Goal: Information Seeking & Learning: Learn about a topic

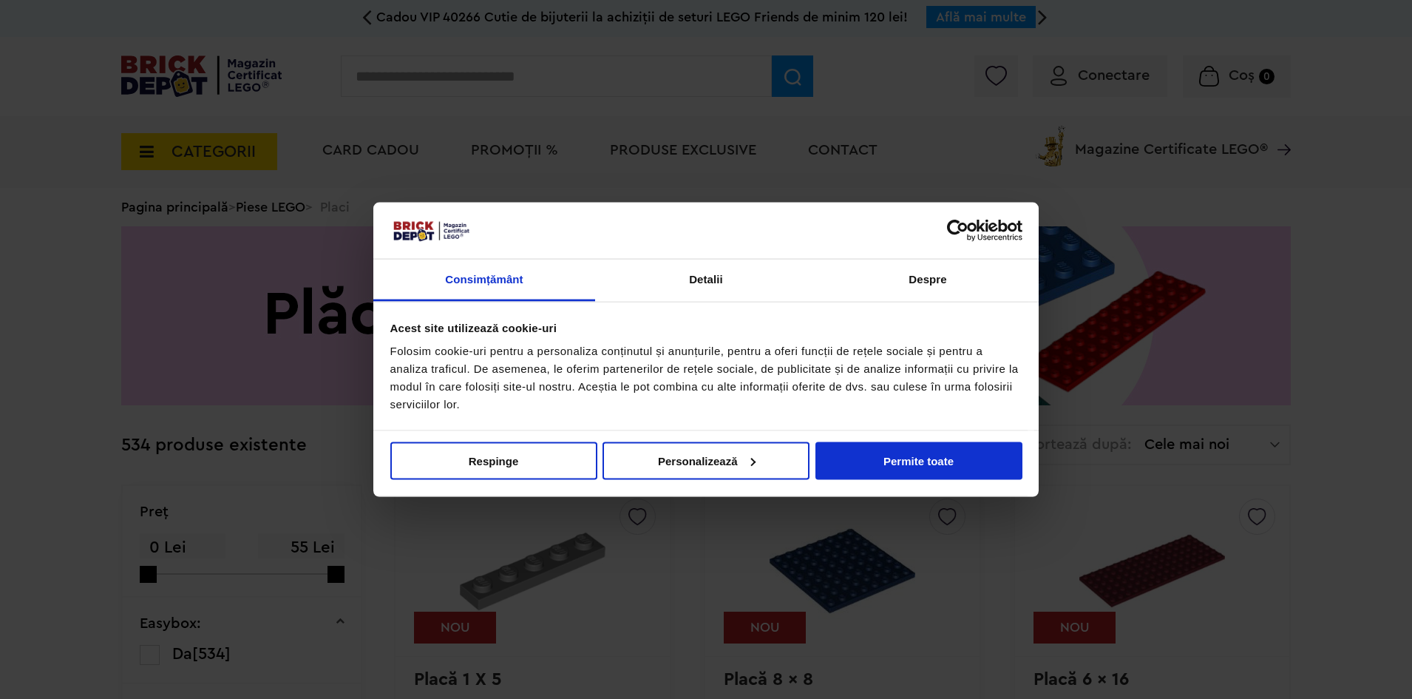
click at [269, 209] on link "Piese LEGO" at bounding box center [270, 206] width 69 height 13
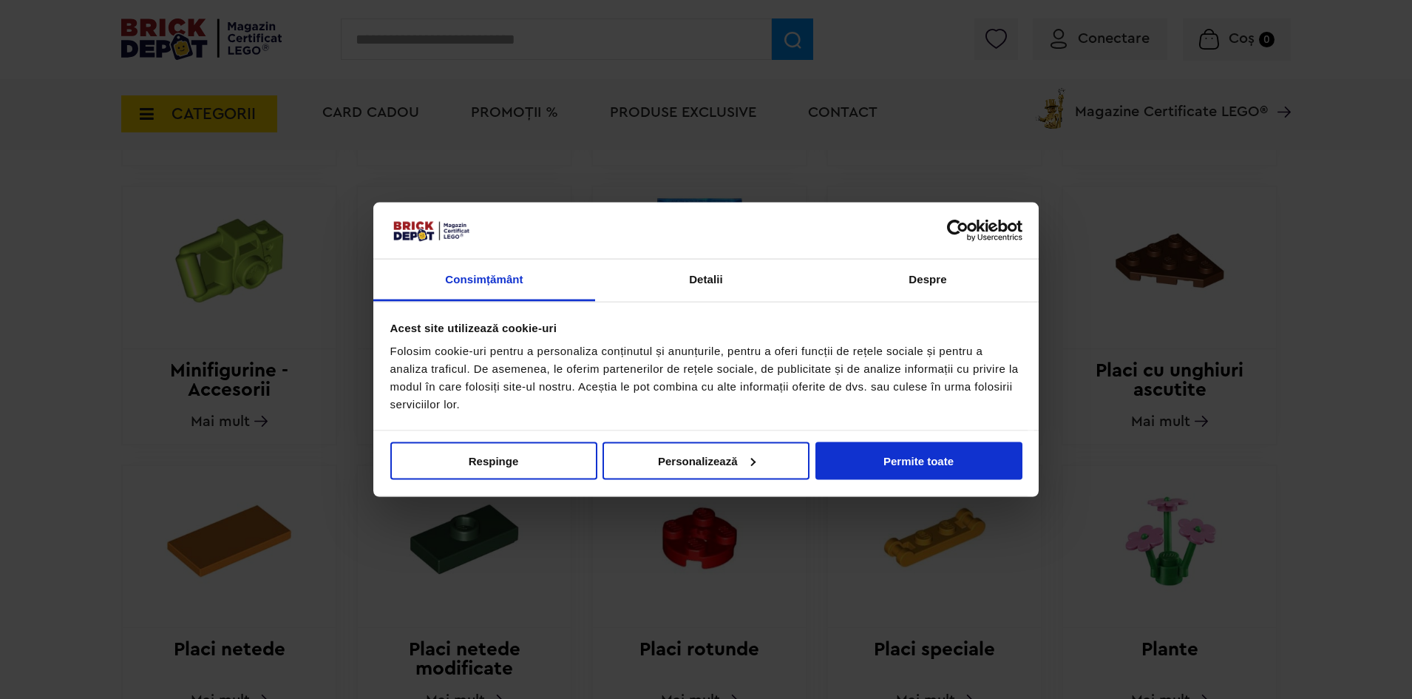
scroll to position [1109, 0]
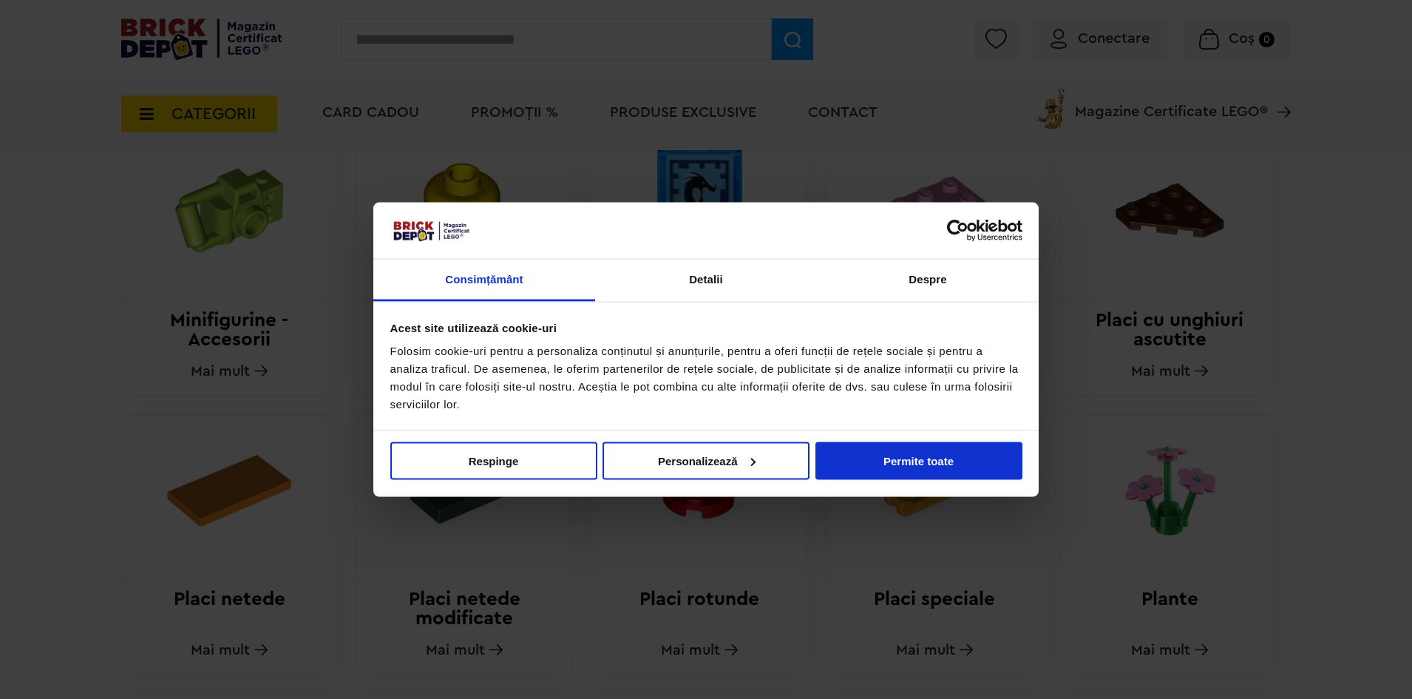
click at [674, 488] on img at bounding box center [699, 488] width 201 height 146
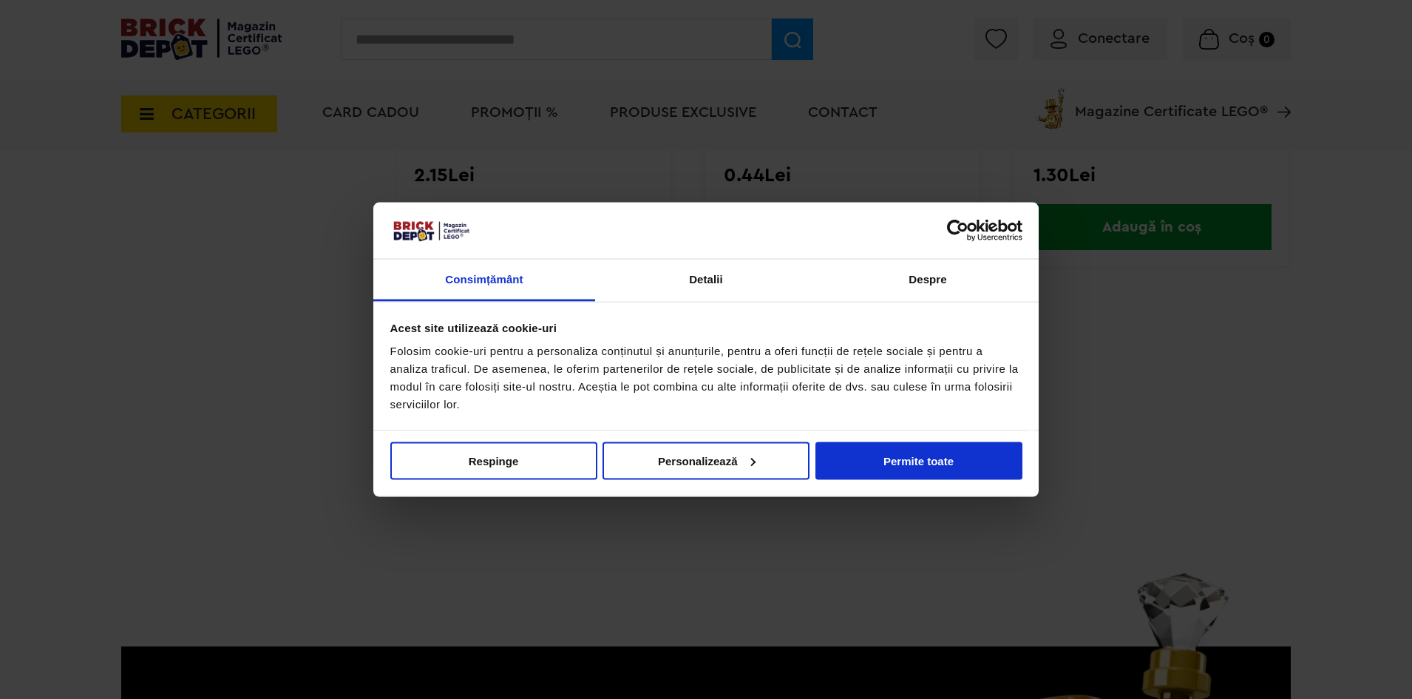
scroll to position [4399, 0]
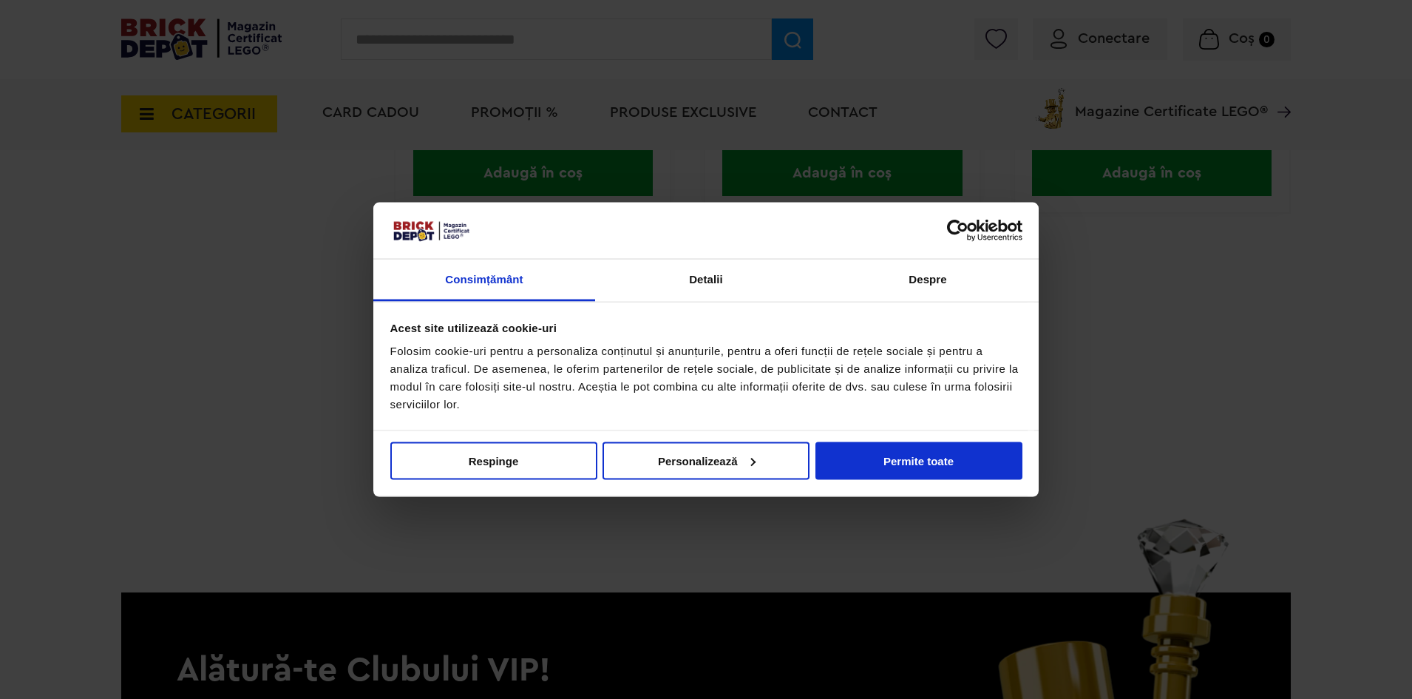
click at [912, 274] on icon at bounding box center [914, 269] width 5 height 15
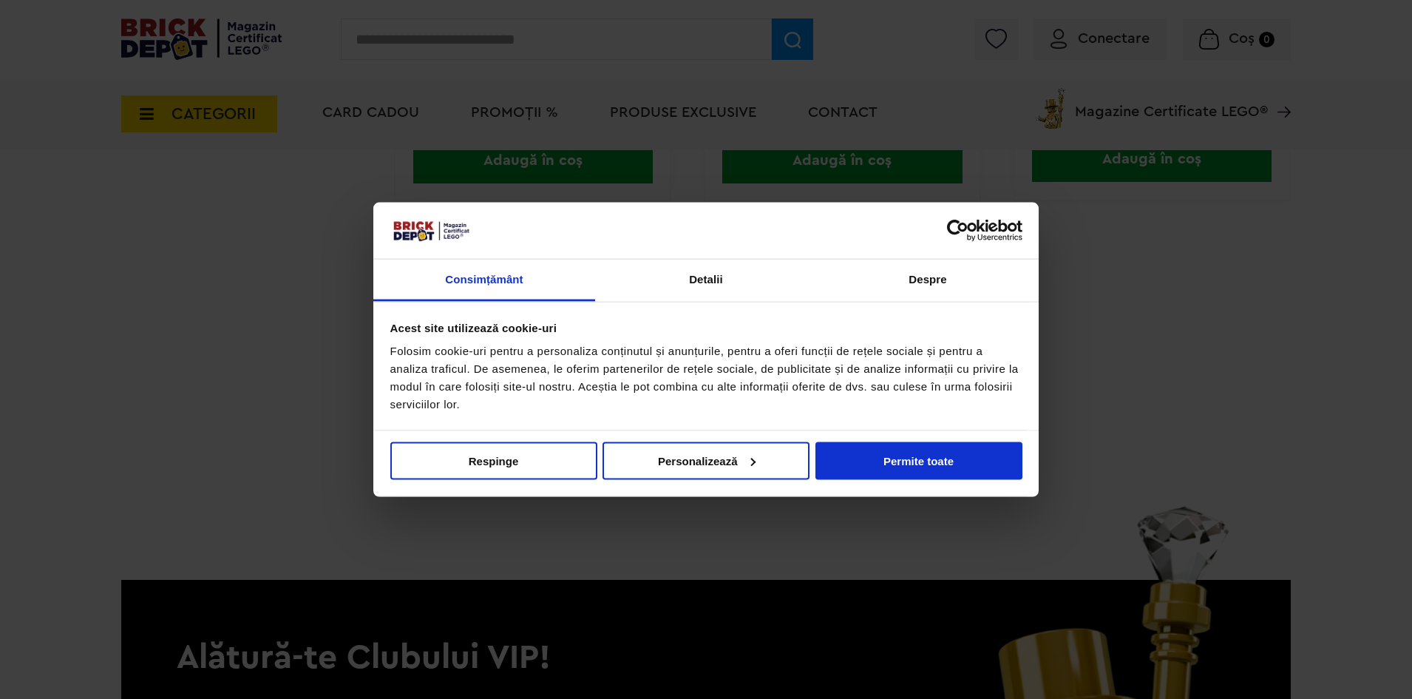
scroll to position [4436, 0]
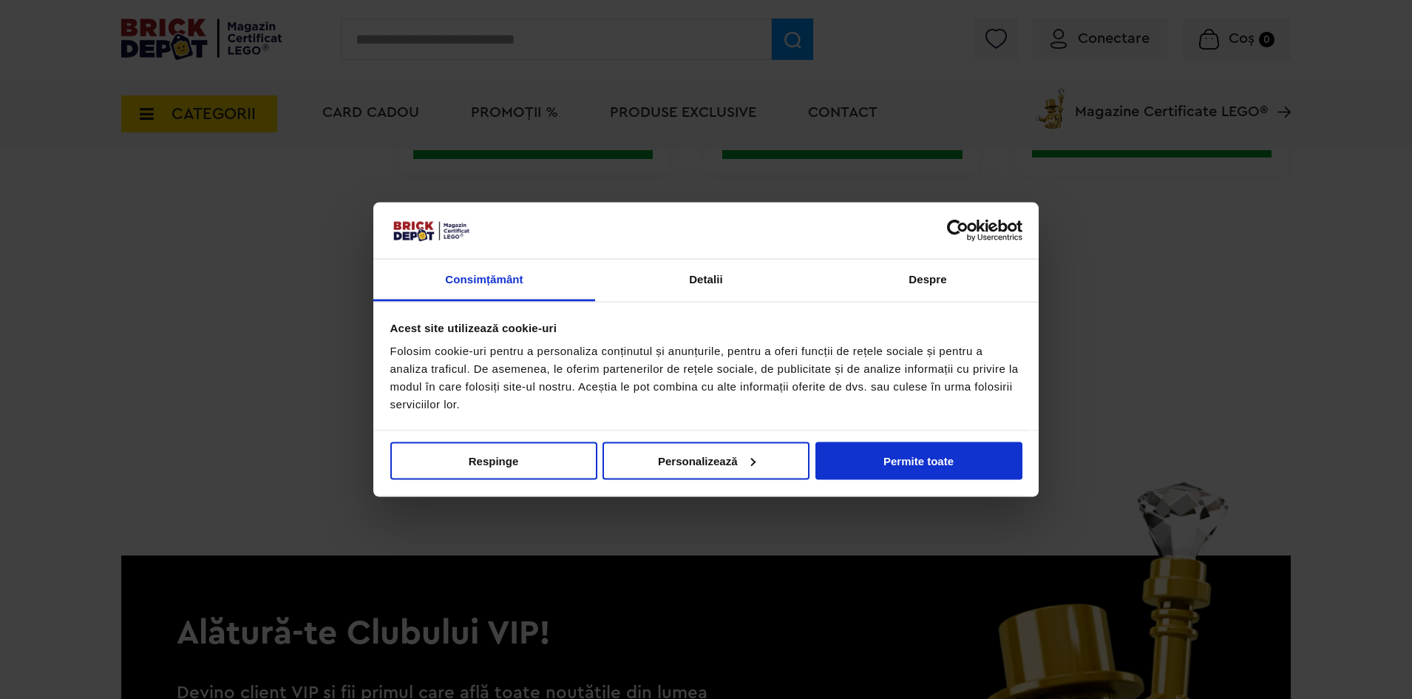
click at [918, 223] on link at bounding box center [928, 233] width 38 height 38
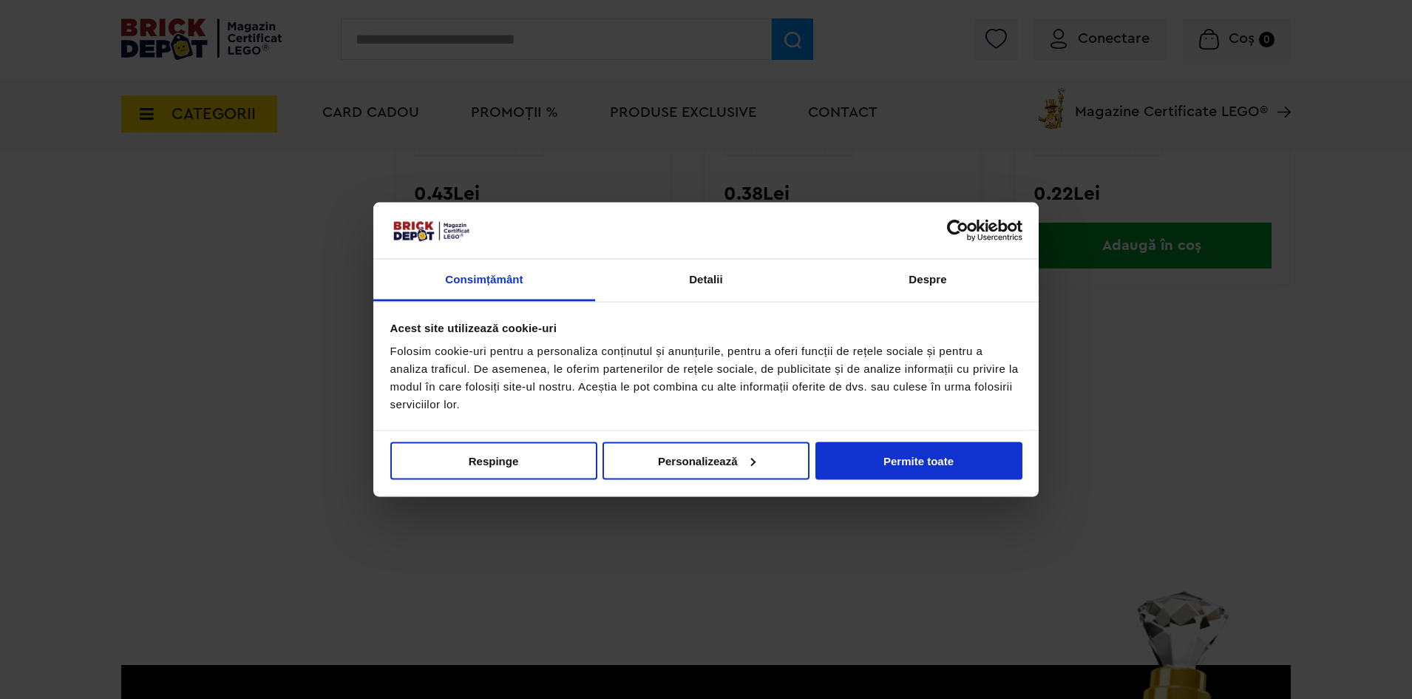
scroll to position [4362, 0]
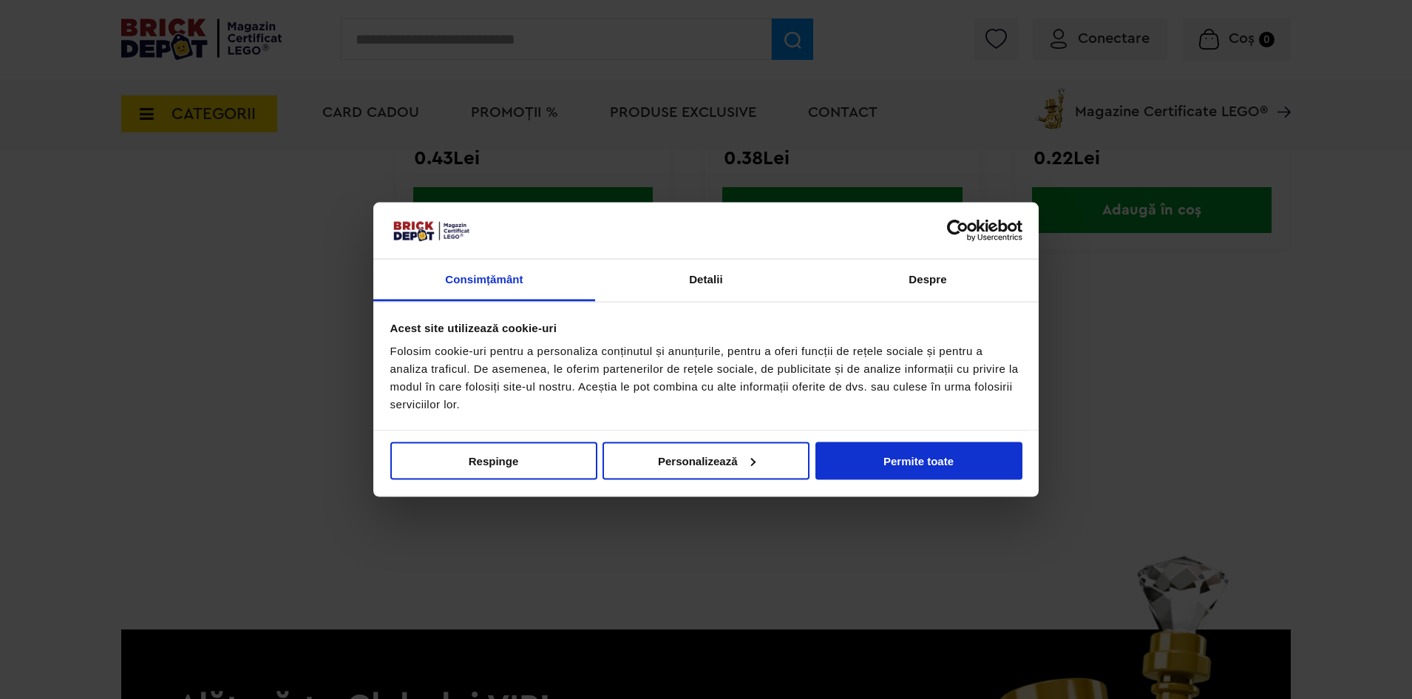
click at [937, 296] on link at bounding box center [939, 307] width 38 height 38
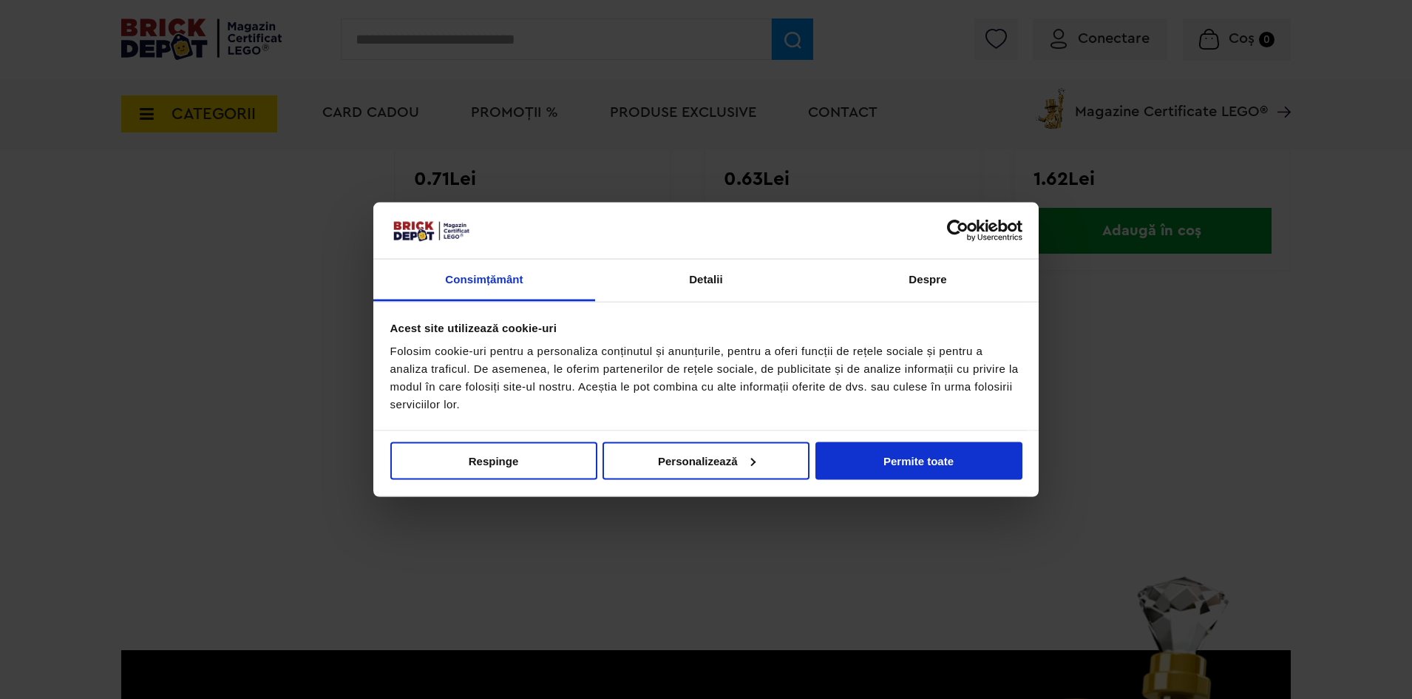
scroll to position [4288, 0]
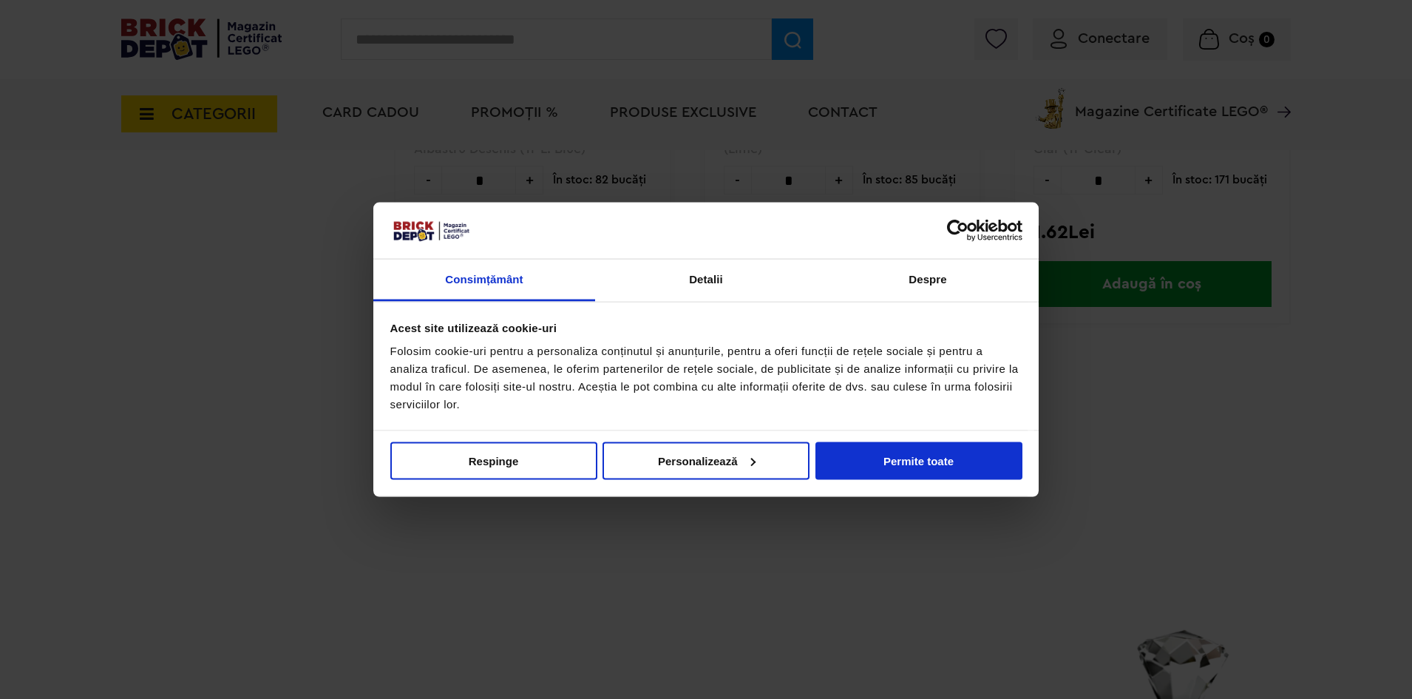
click at [950, 378] on icon at bounding box center [948, 380] width 5 height 15
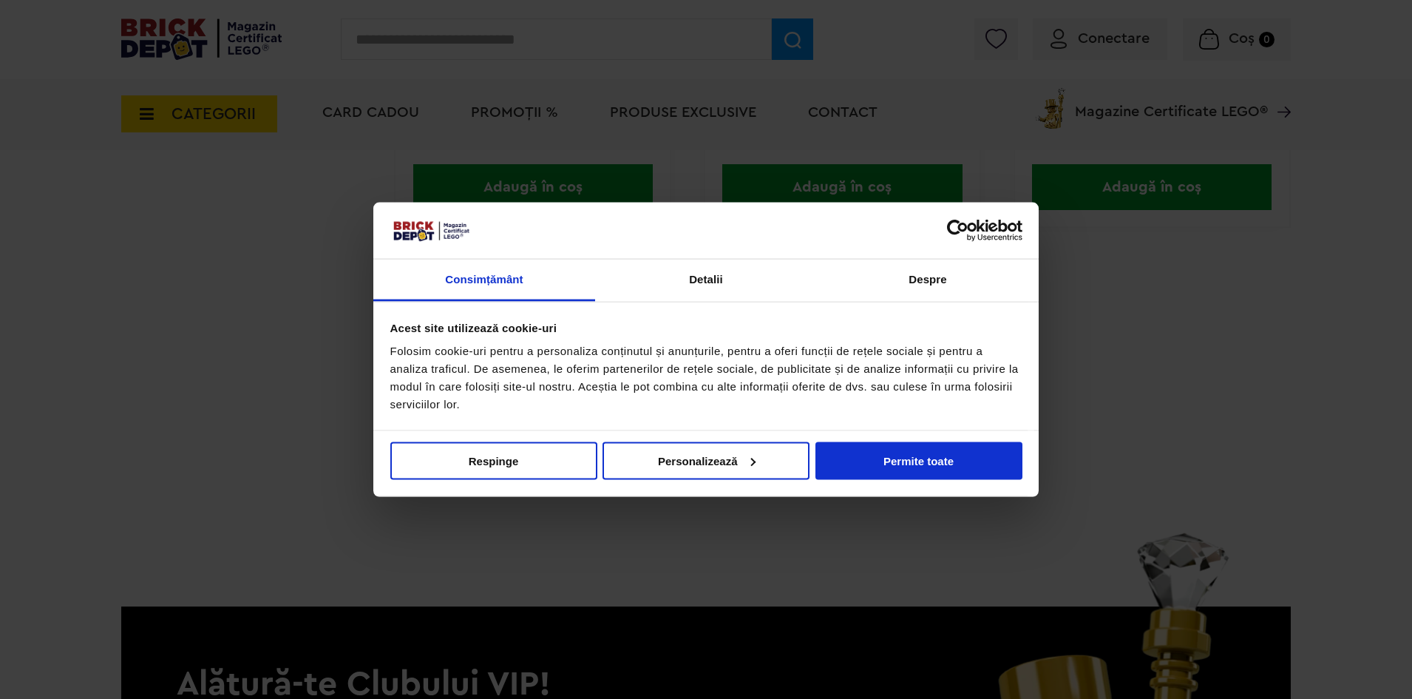
click at [940, 292] on link at bounding box center [950, 284] width 38 height 38
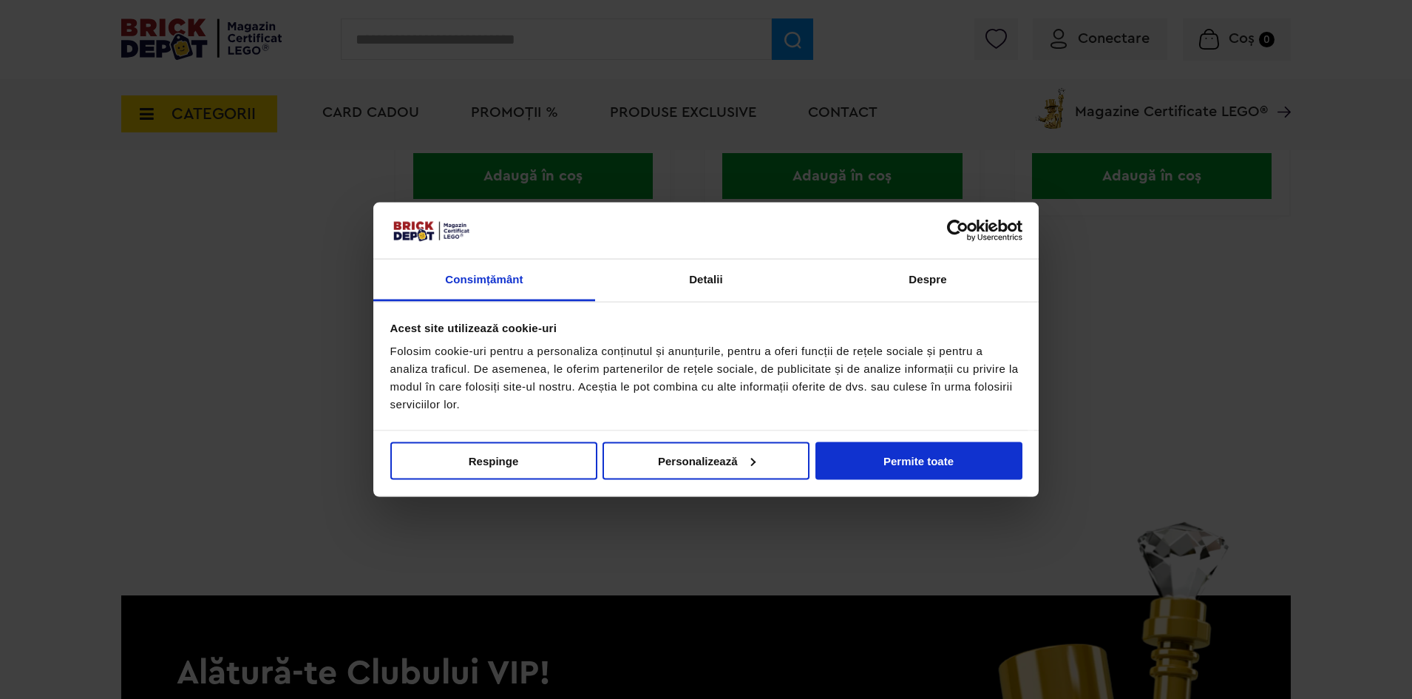
scroll to position [4436, 0]
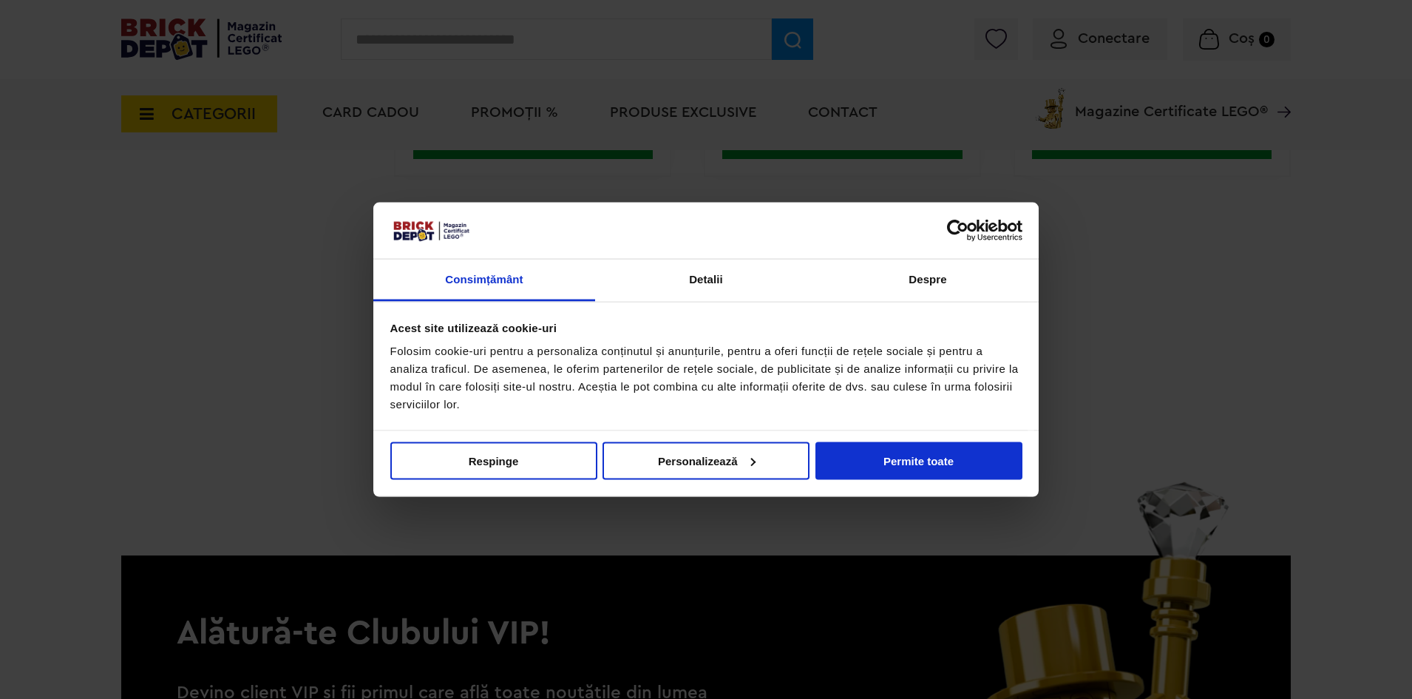
click at [929, 232] on link at bounding box center [939, 233] width 38 height 38
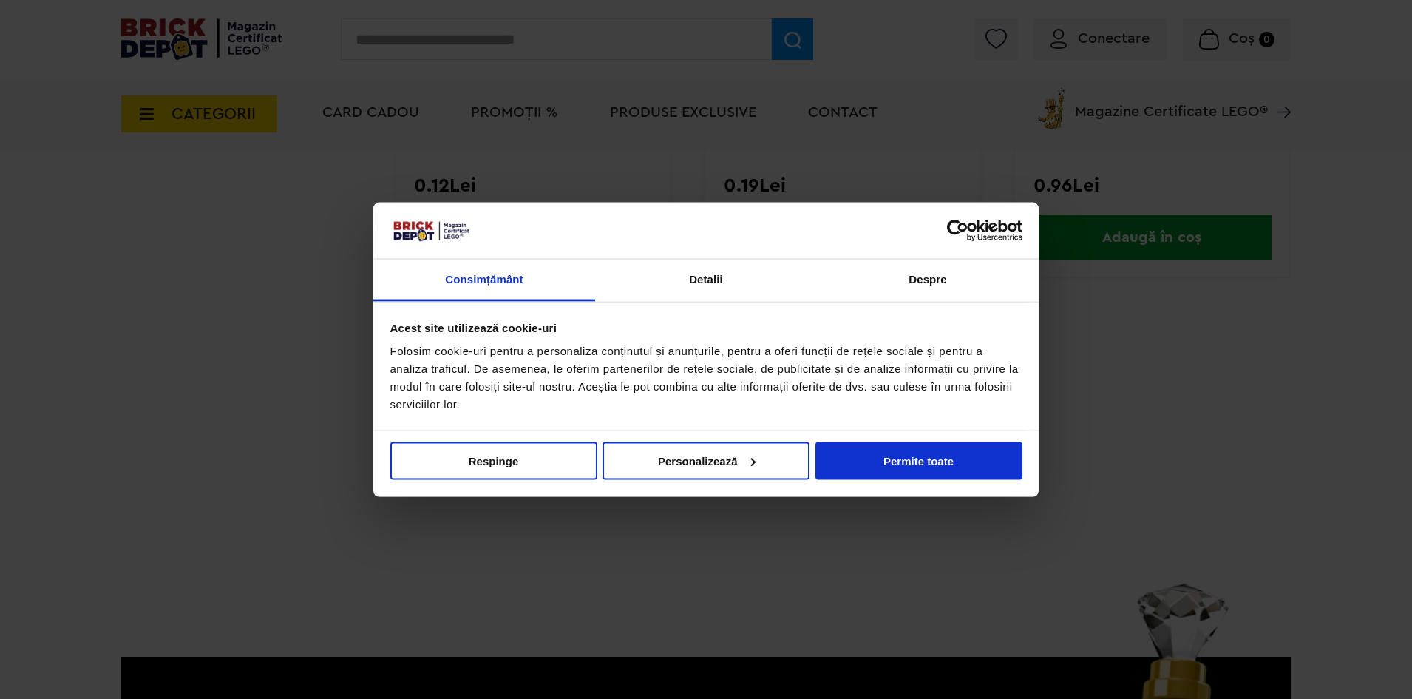
scroll to position [4385, 0]
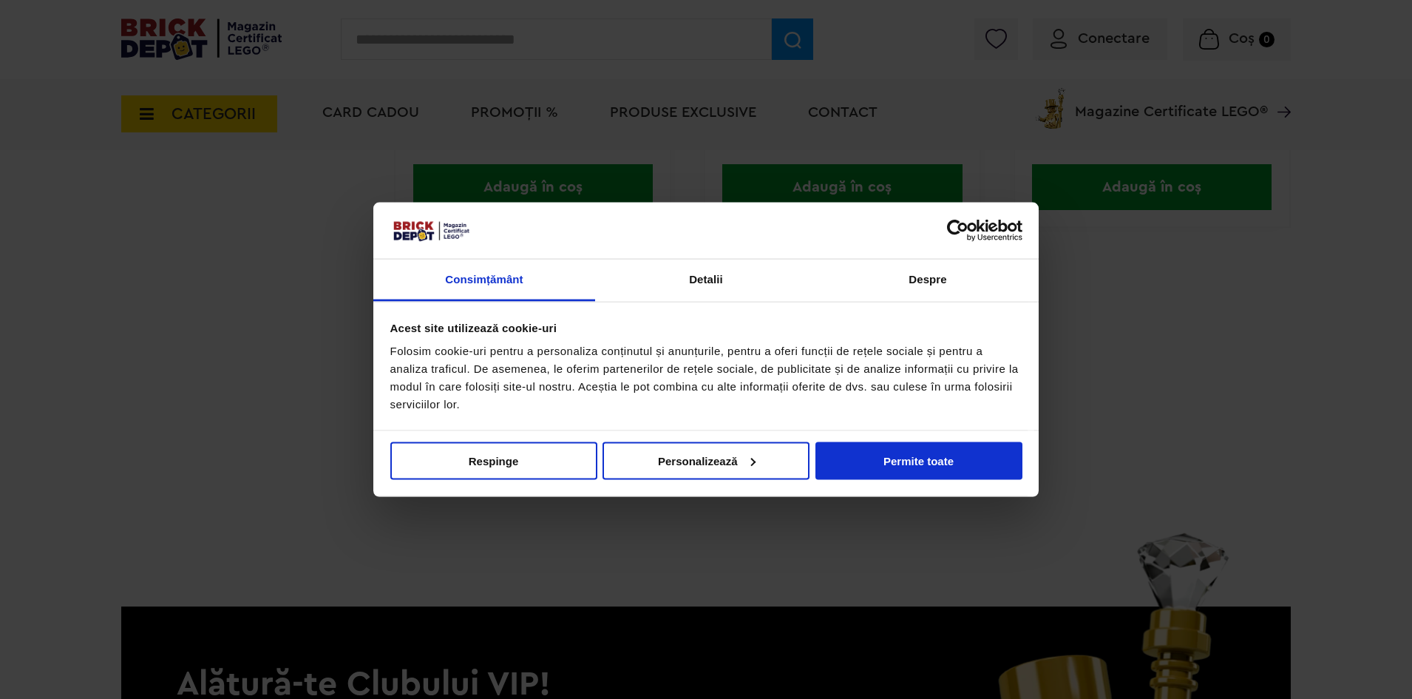
click at [920, 288] on link at bounding box center [927, 284] width 38 height 38
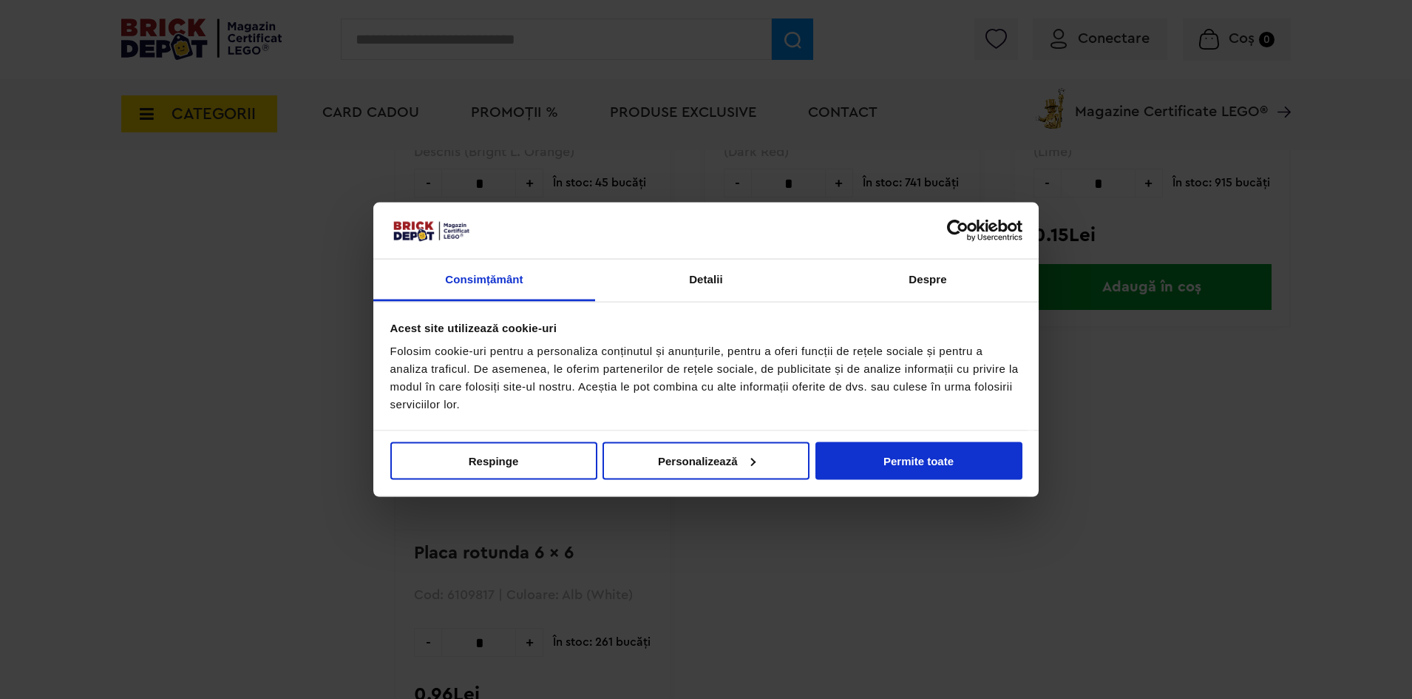
scroll to position [2107, 0]
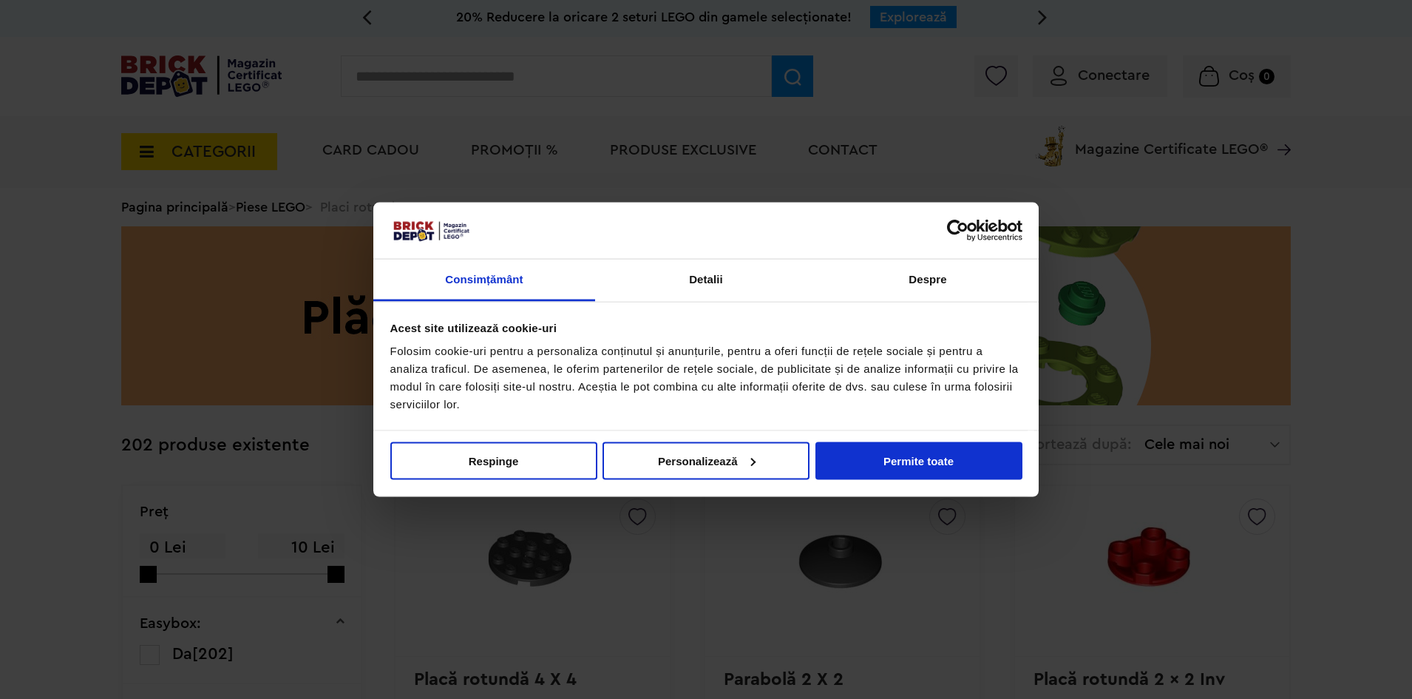
click at [278, 205] on link "Piese LEGO" at bounding box center [270, 206] width 69 height 13
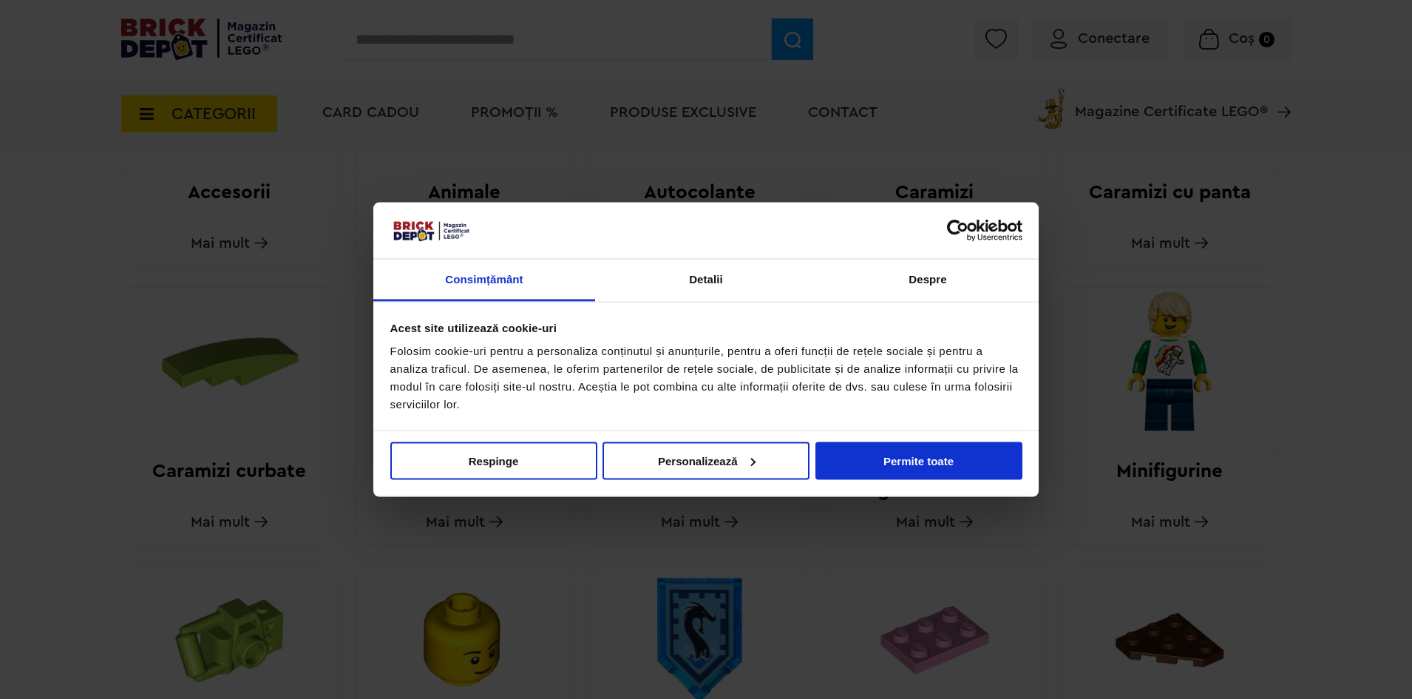
scroll to position [591, 0]
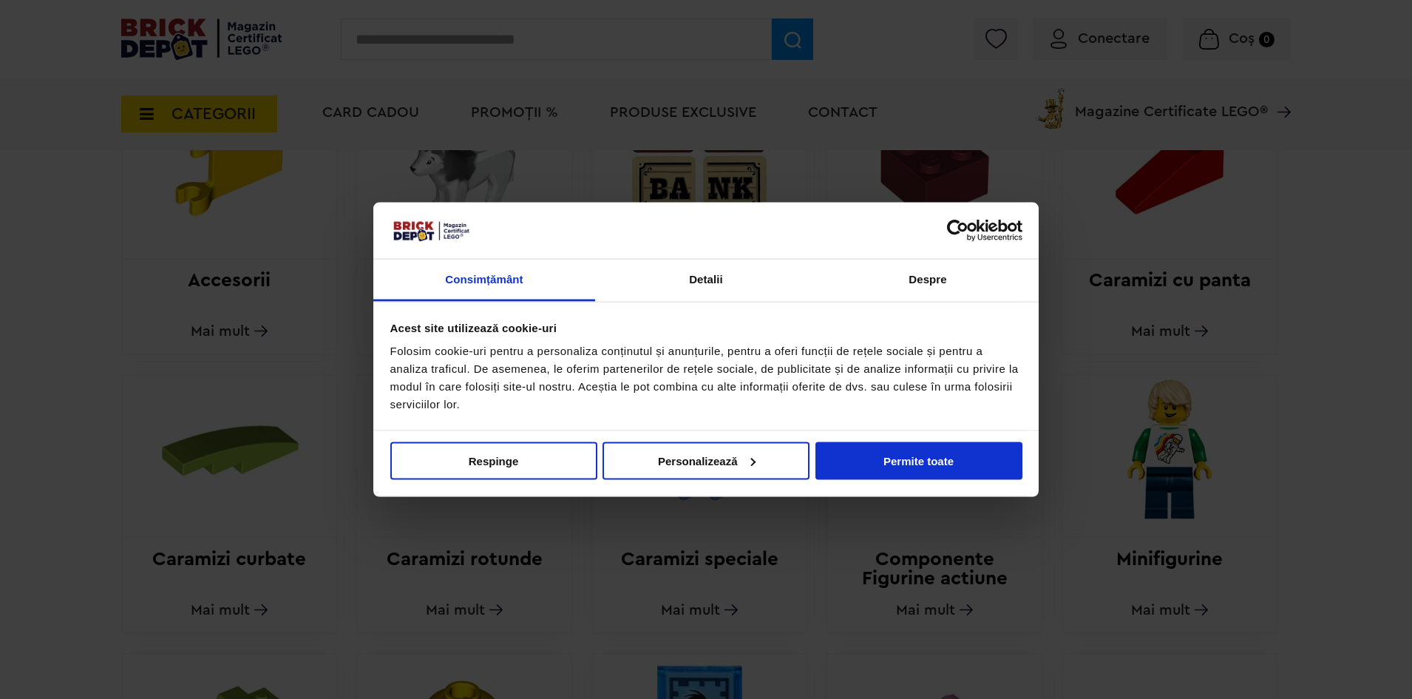
click at [543, 452] on img at bounding box center [464, 449] width 201 height 146
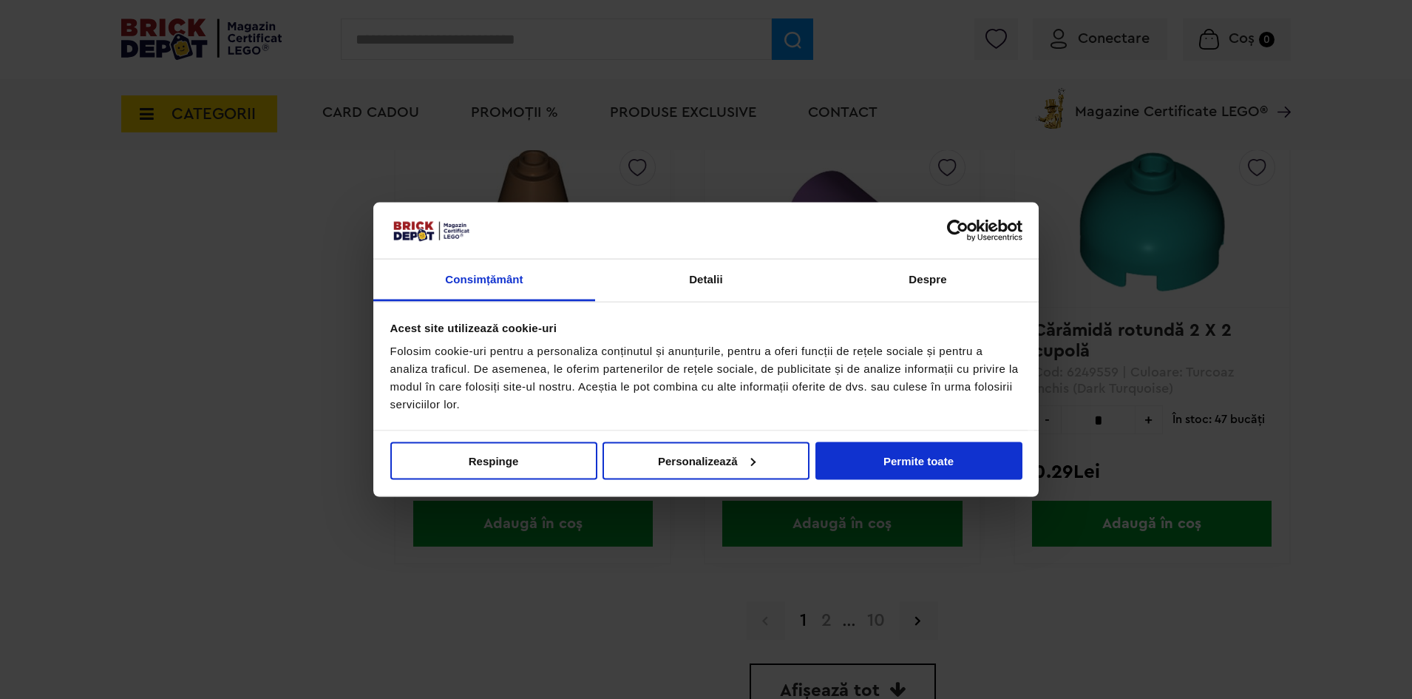
scroll to position [4089, 0]
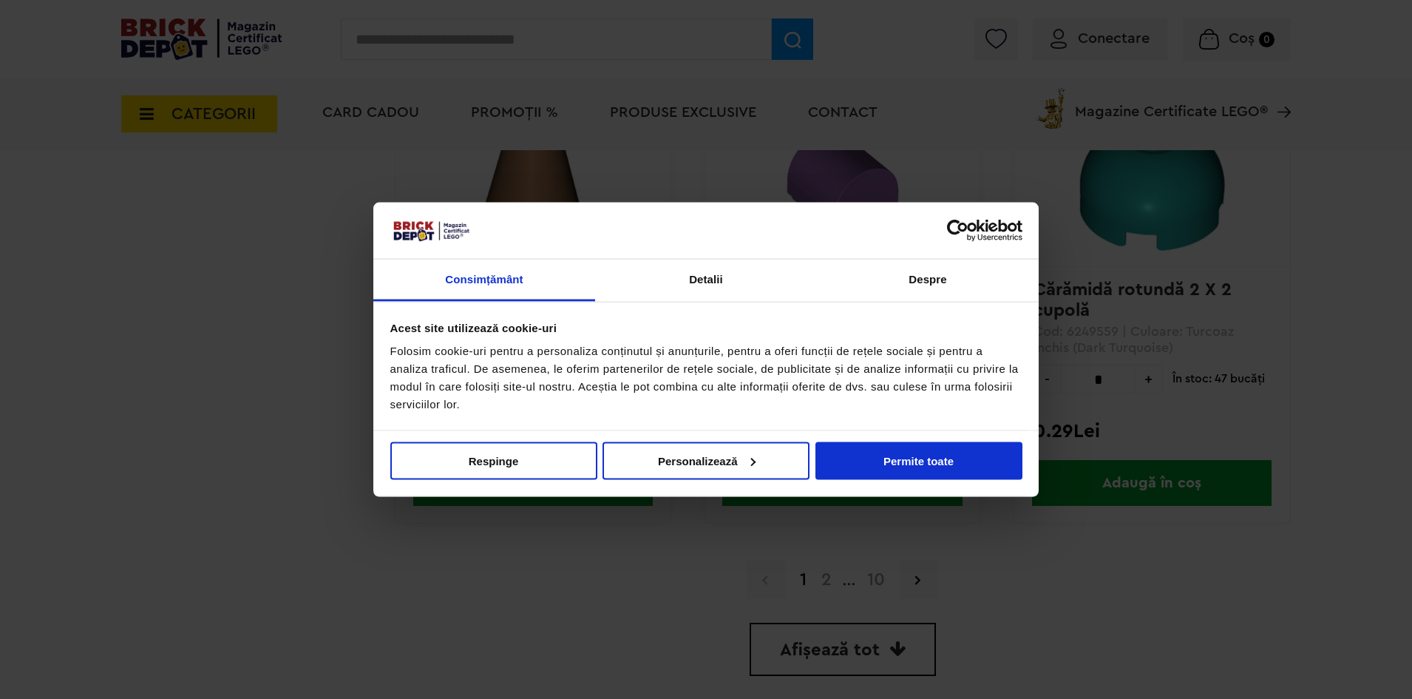
click at [828, 578] on link "2" at bounding box center [826, 580] width 25 height 18
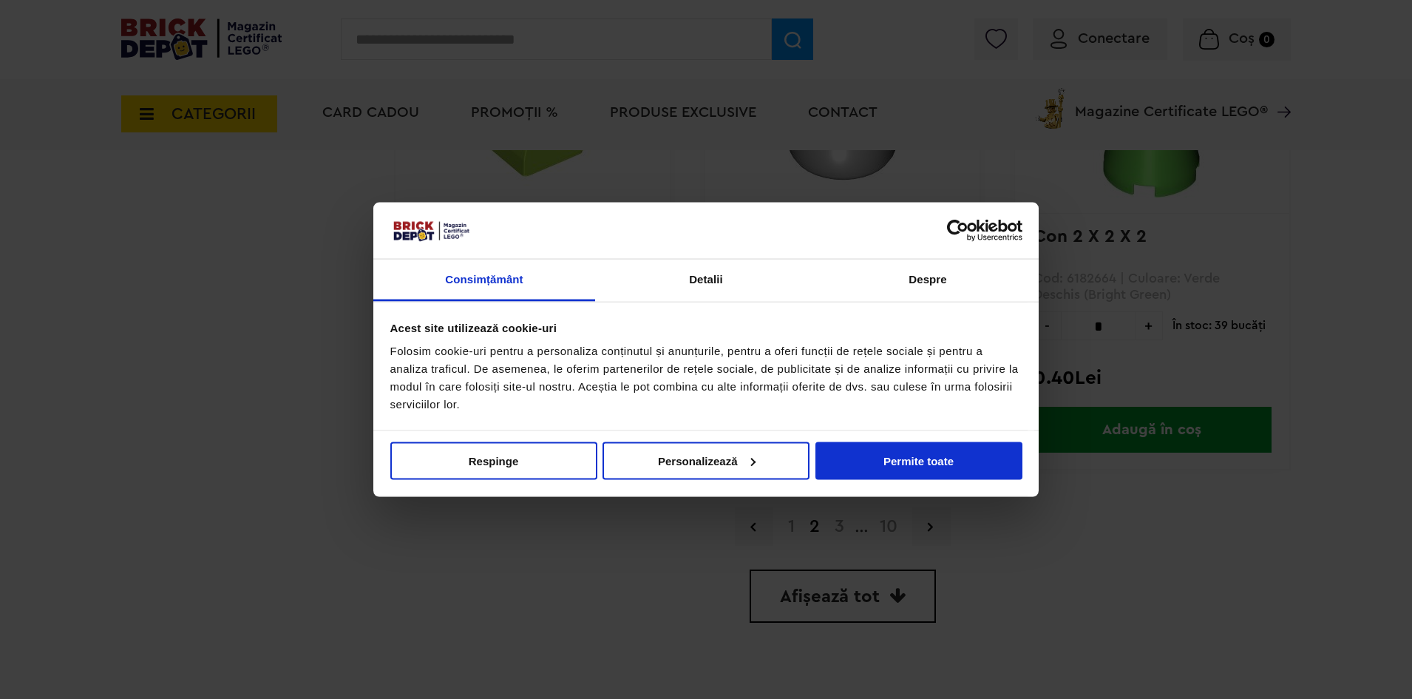
scroll to position [4214, 0]
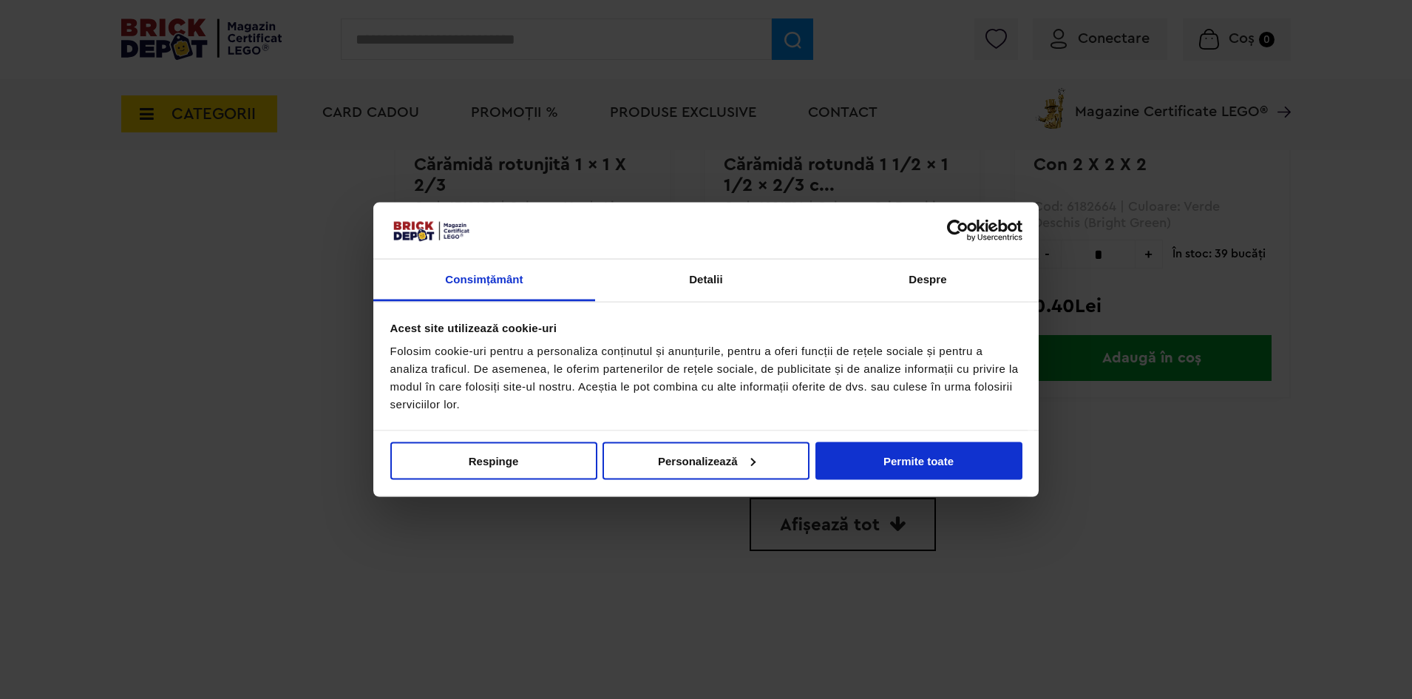
click at [846, 457] on link "3" at bounding box center [839, 455] width 24 height 18
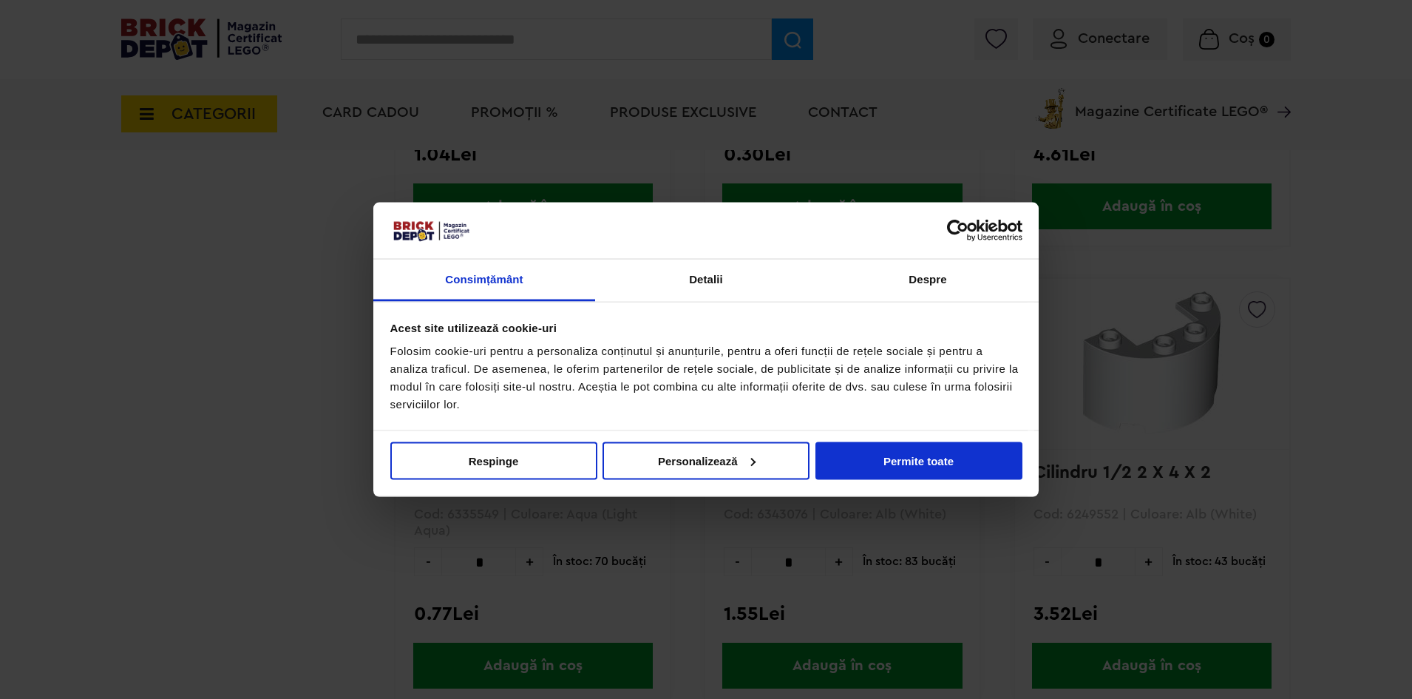
scroll to position [4029, 0]
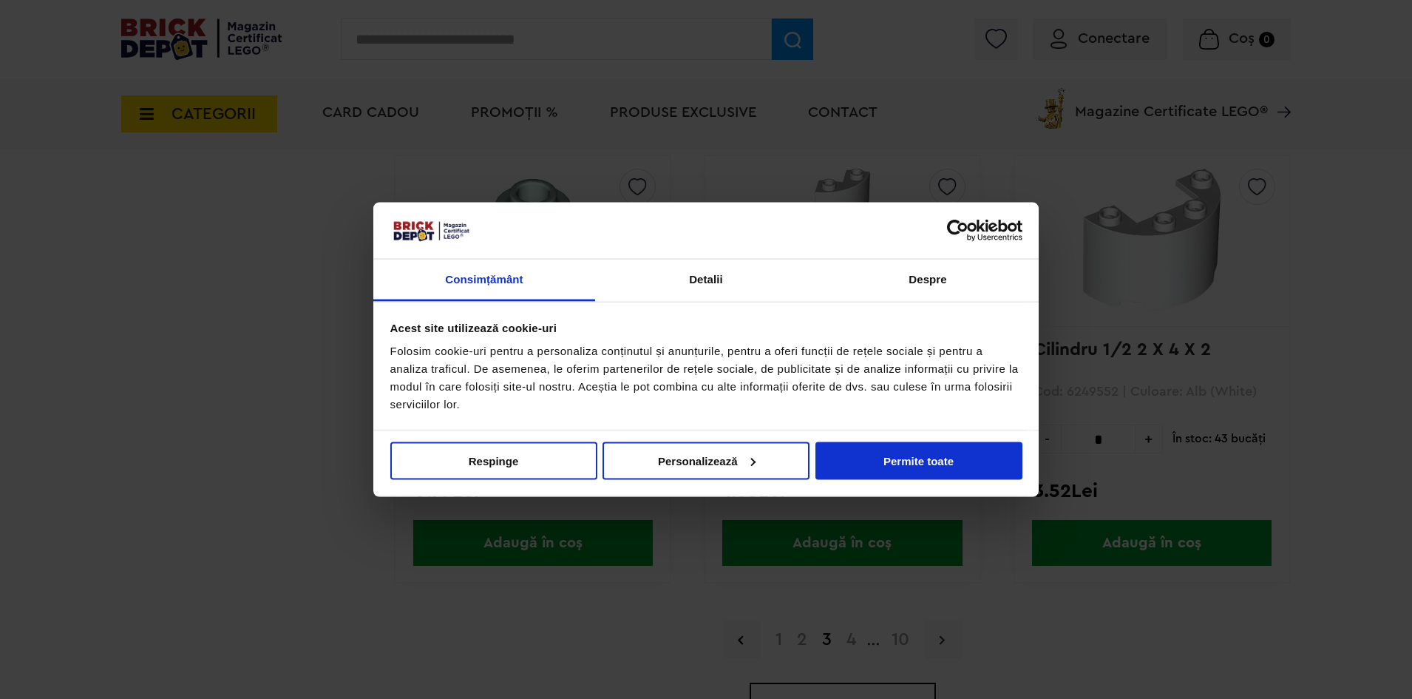
click at [948, 638] on link at bounding box center [943, 639] width 38 height 38
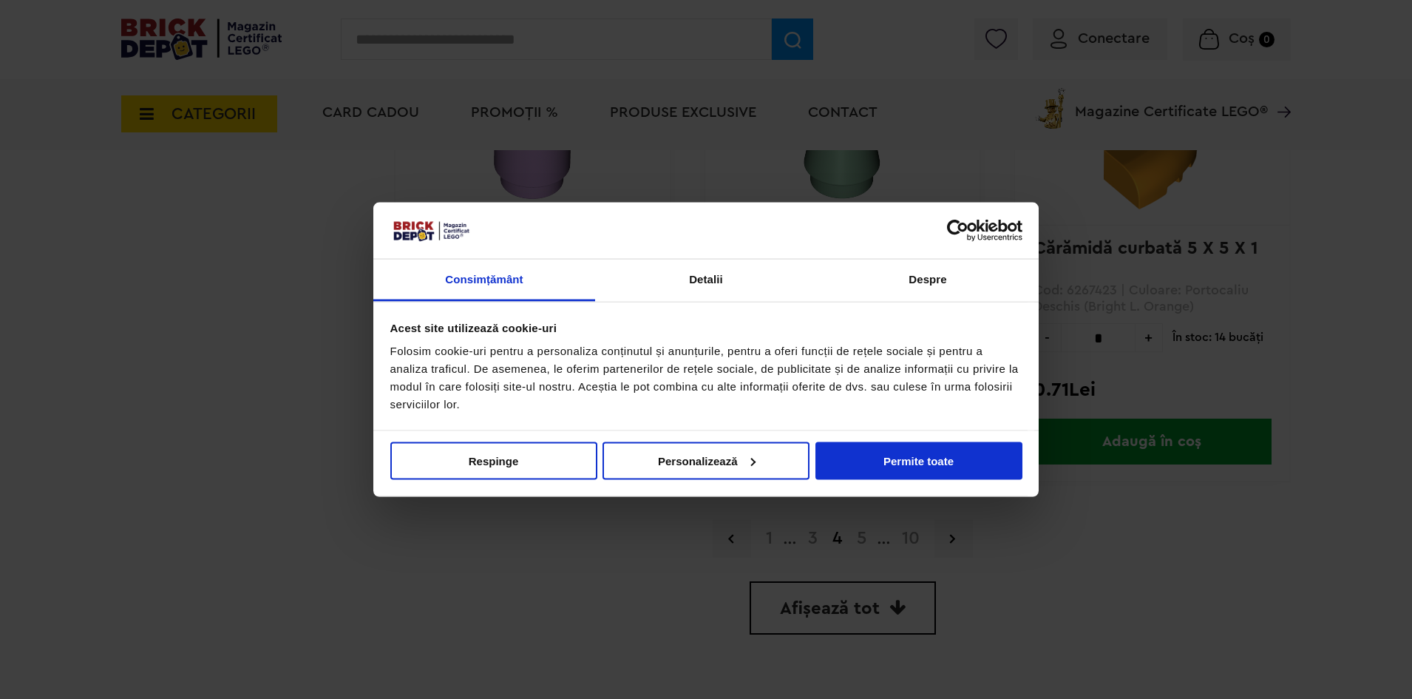
scroll to position [4140, 0]
click at [943, 532] on link at bounding box center [953, 528] width 38 height 38
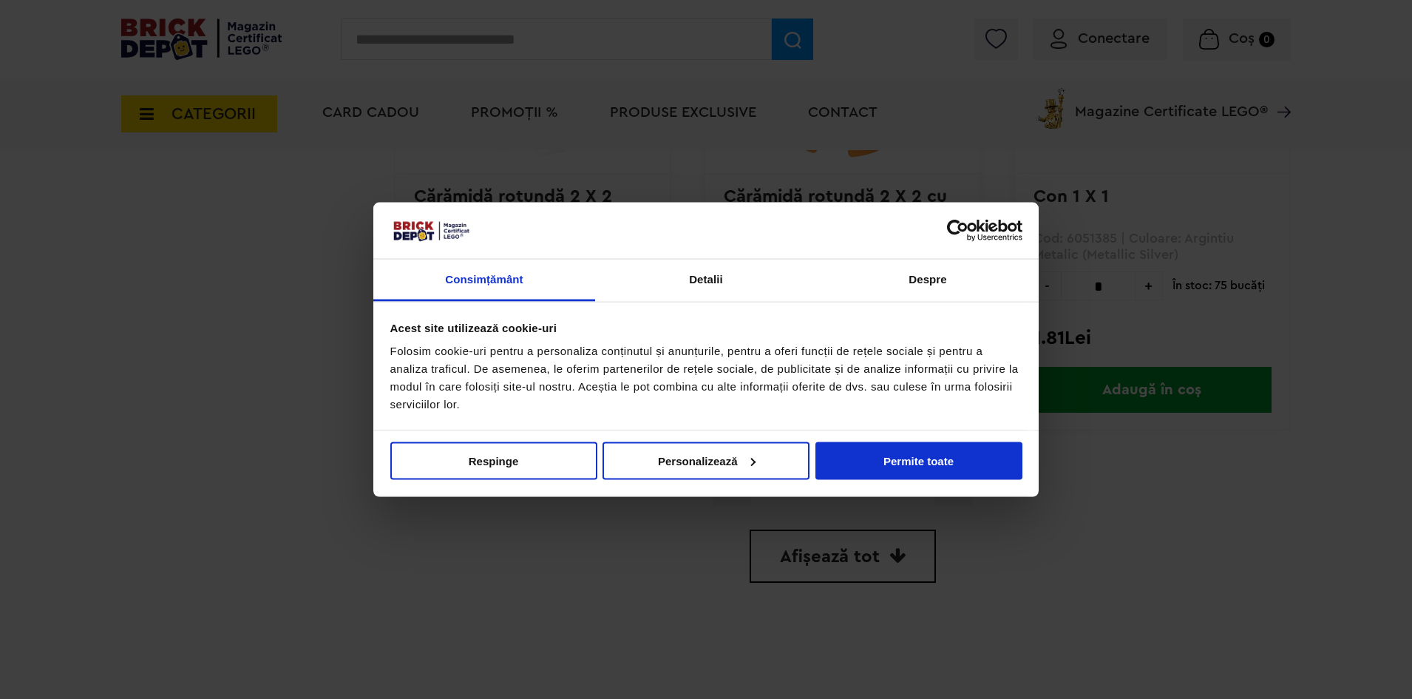
scroll to position [4183, 0]
click at [945, 484] on link at bounding box center [953, 485] width 38 height 38
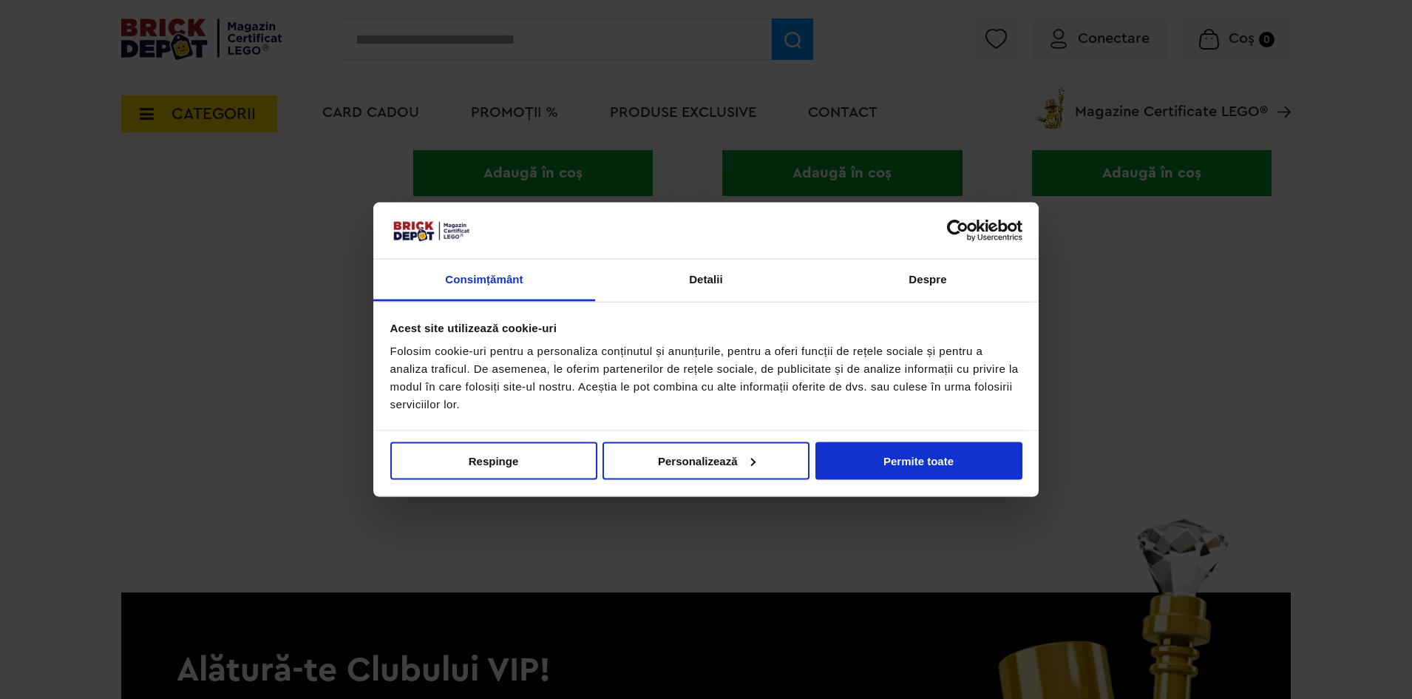
scroll to position [4490, 0]
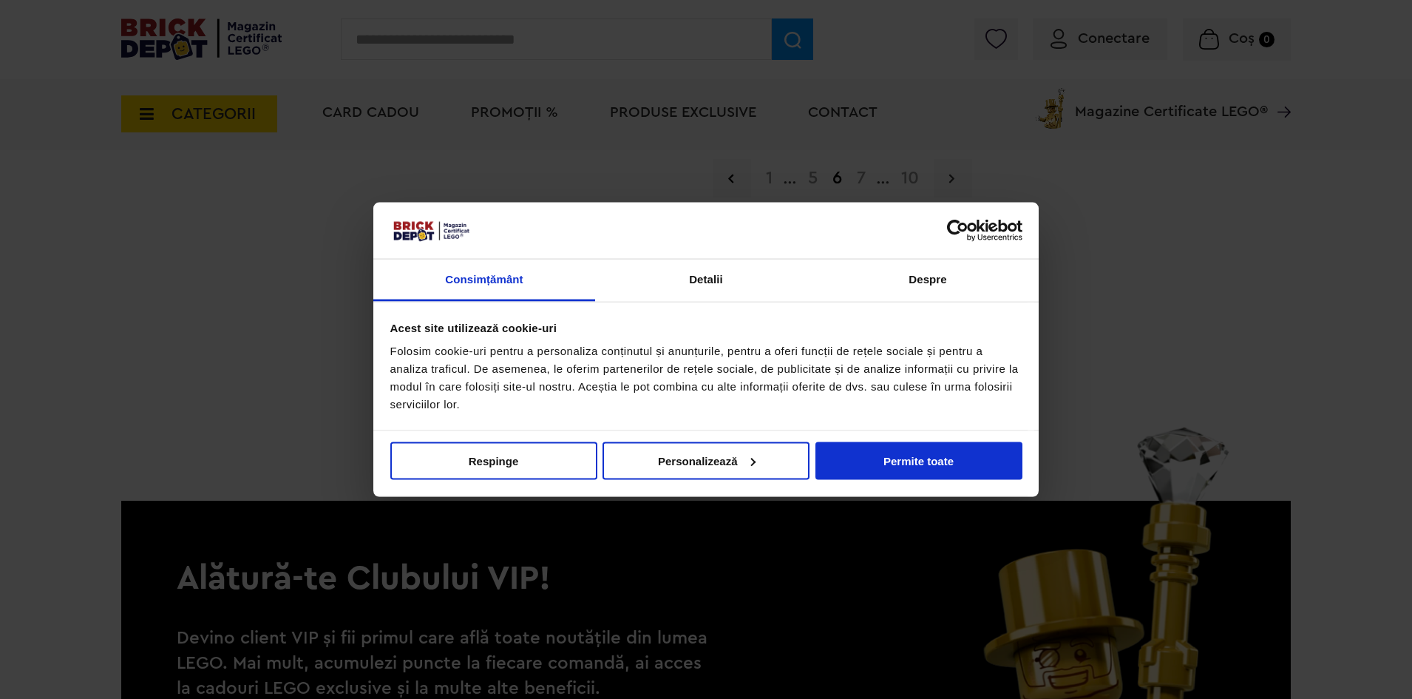
click at [943, 177] on link at bounding box center [953, 178] width 38 height 38
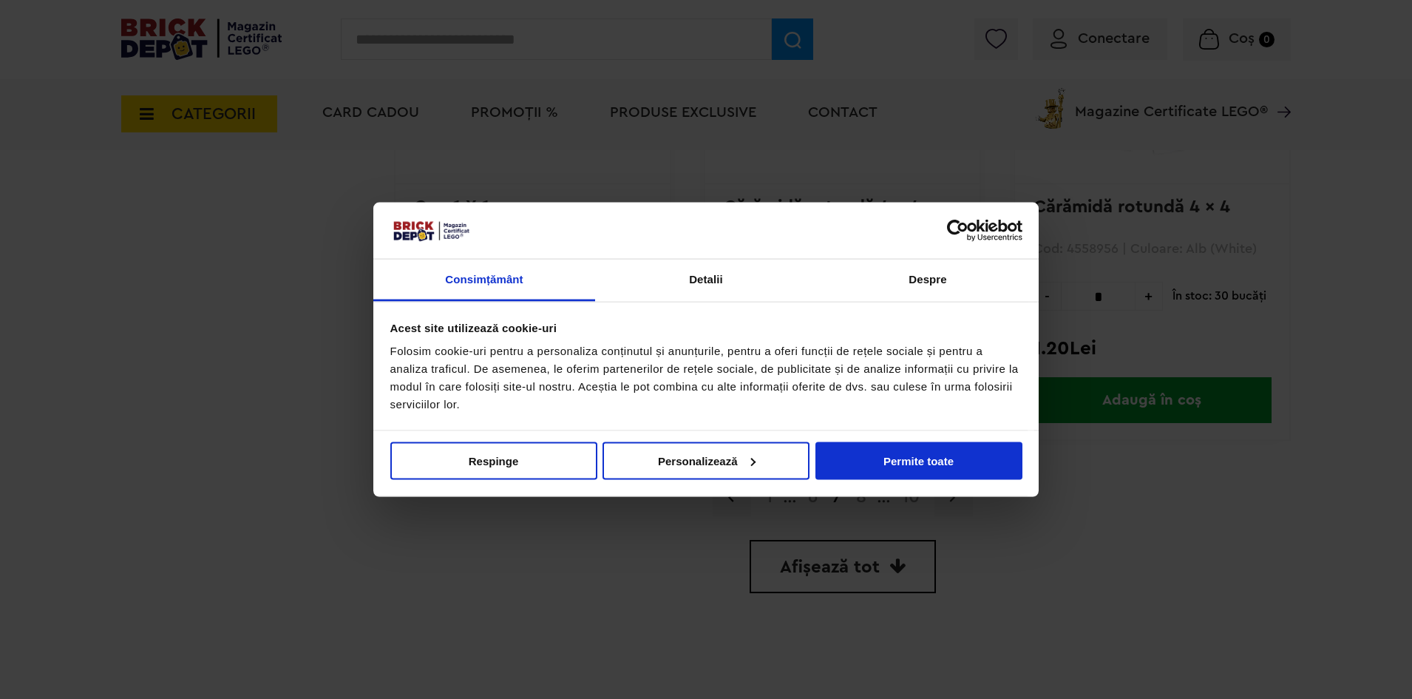
scroll to position [4214, 0]
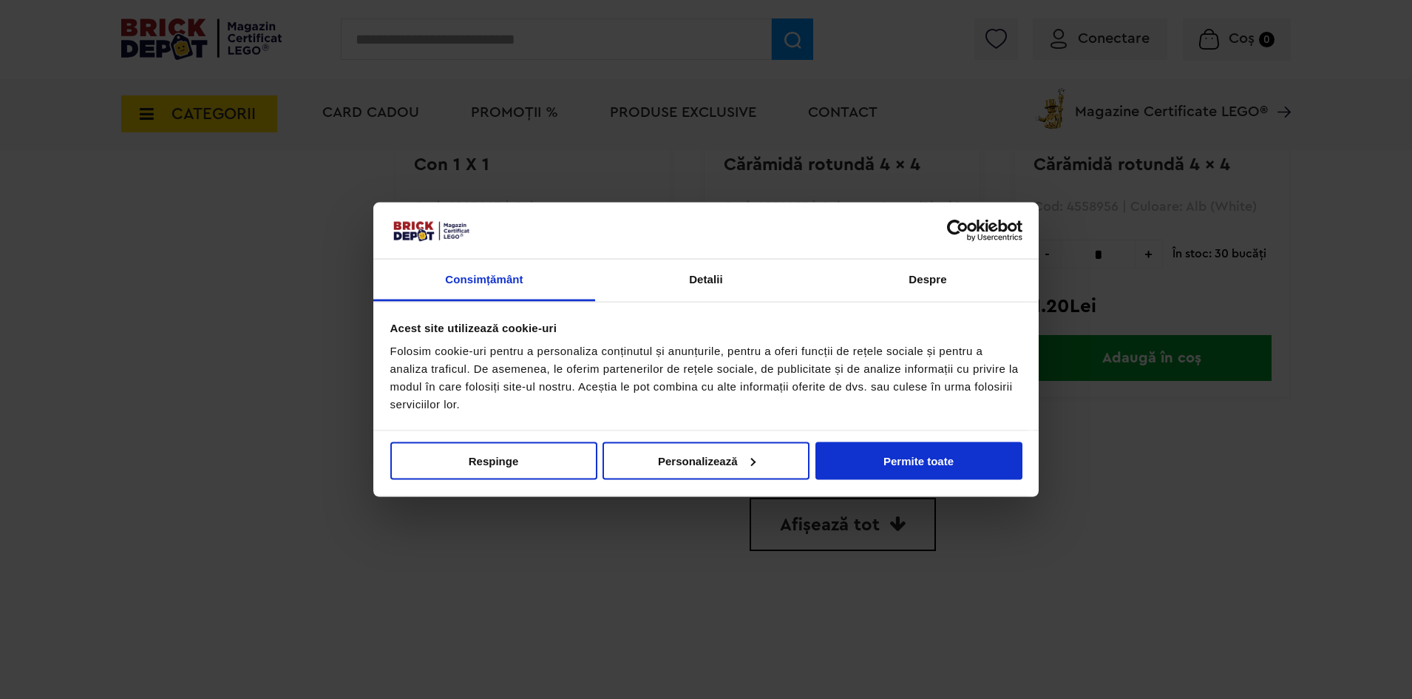
click at [958, 461] on link at bounding box center [953, 454] width 38 height 38
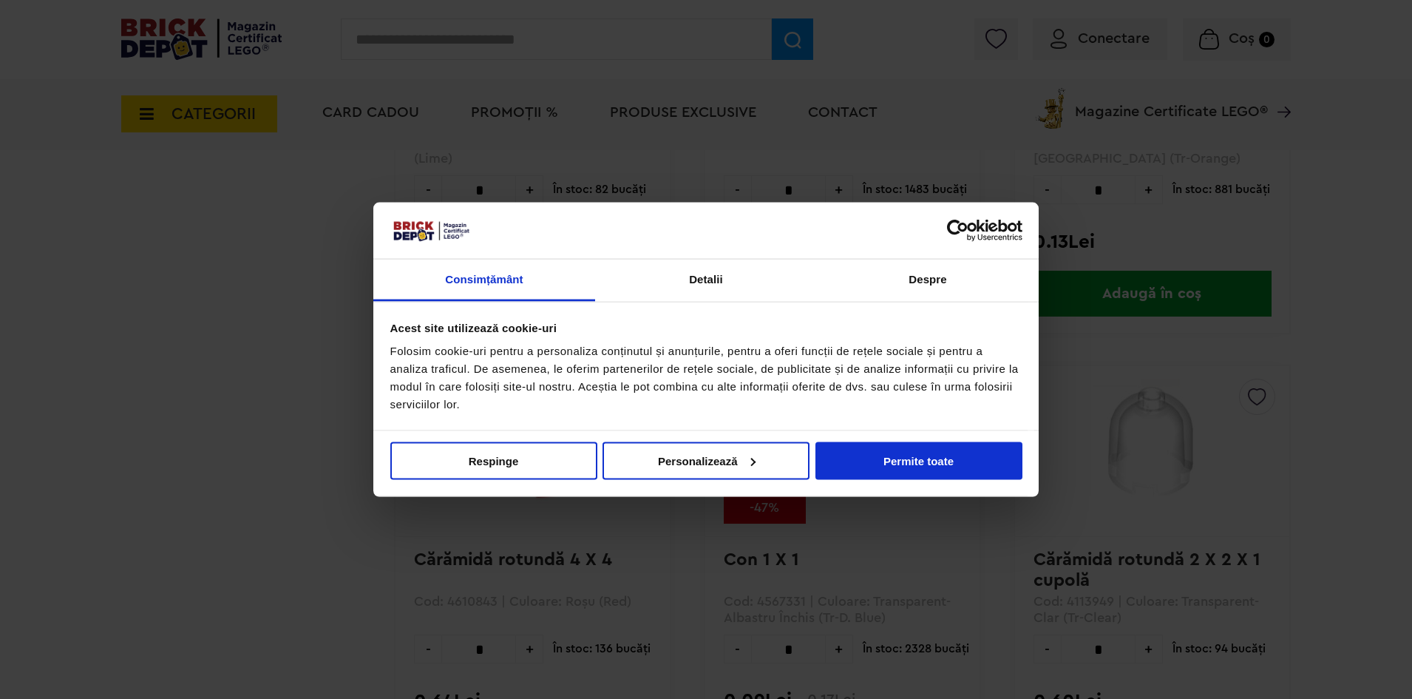
scroll to position [2684, 0]
